Goal: Transaction & Acquisition: Purchase product/service

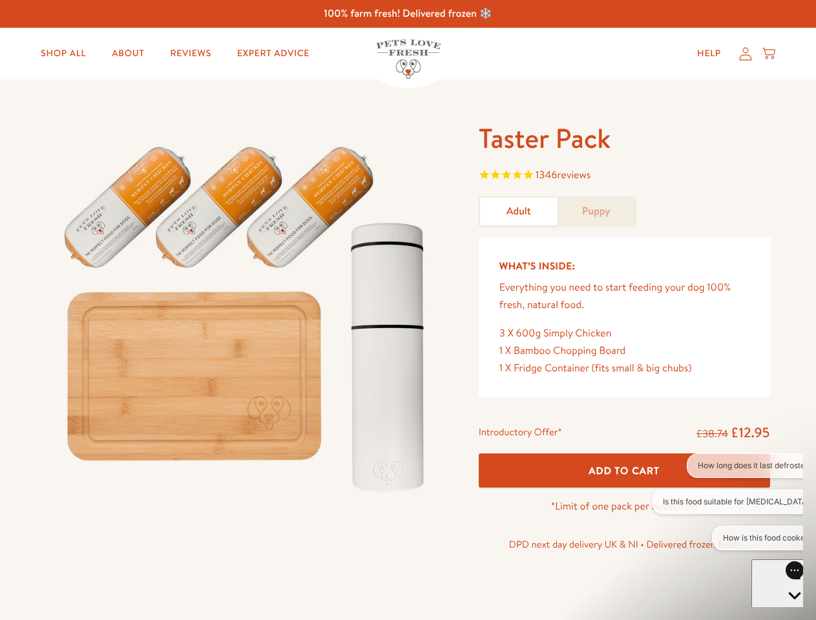
click at [407, 310] on img at bounding box center [246, 313] width 401 height 385
click at [624, 176] on span "1346 reviews" at bounding box center [624, 176] width 291 height 19
click at [624, 470] on div "Taster Pack 1346 reviews Adult Puppy What’s Inside: Everything you need to star…" at bounding box center [408, 354] width 816 height 550
click at [727, 466] on button "How long does it last defrosted?" at bounding box center [755, 465] width 138 height 25
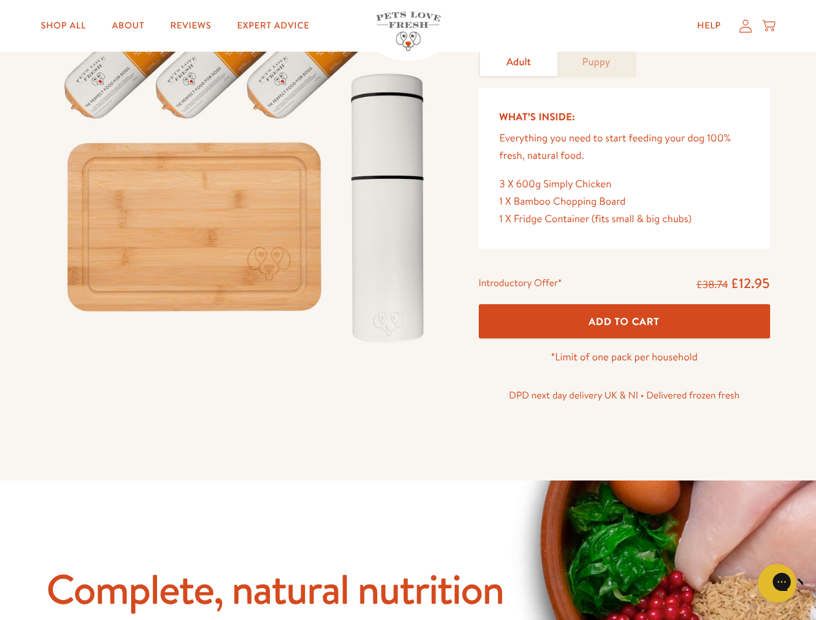
click at [815, 583] on icon "Close gorgias live chat" at bounding box center [822, 581] width 12 height 12
